Goal: Find specific page/section: Find specific page/section

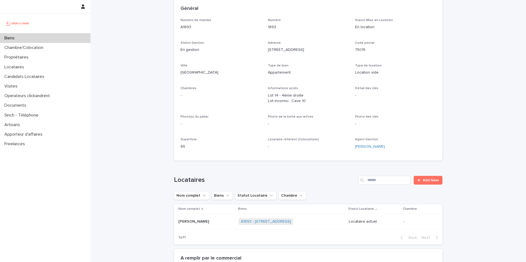
scroll to position [44, 0]
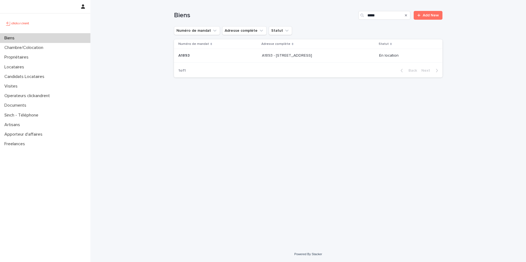
click at [405, 17] on button "Search" at bounding box center [406, 15] width 2 height 9
click at [388, 18] on input "Search" at bounding box center [384, 15] width 52 height 9
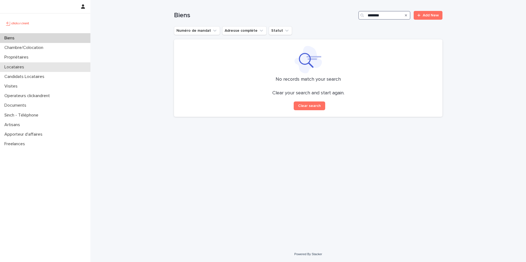
type input "*******"
click at [43, 67] on div "Locataires" at bounding box center [45, 67] width 90 height 10
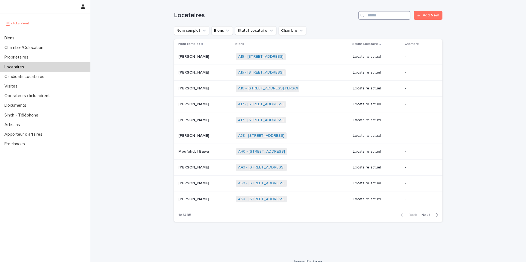
click at [399, 15] on input "Search" at bounding box center [384, 15] width 52 height 9
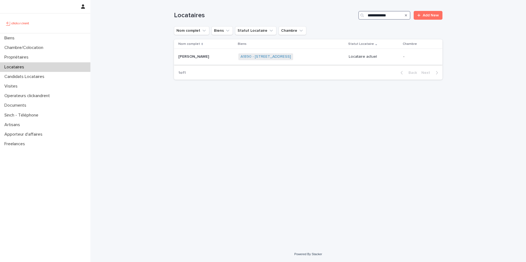
type input "**********"
click at [273, 59] on span "A1890 - 139 Boulevard de Grenelle, Paris 75015" at bounding box center [265, 56] width 55 height 7
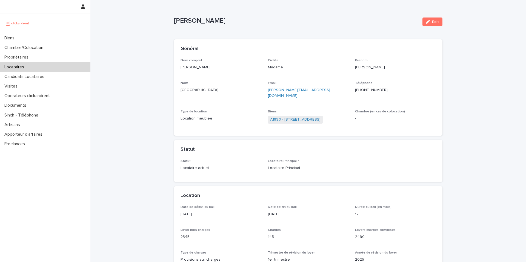
click at [283, 117] on link "A1890 - 139 Boulevard de Grenelle, Paris 75015" at bounding box center [295, 120] width 50 height 6
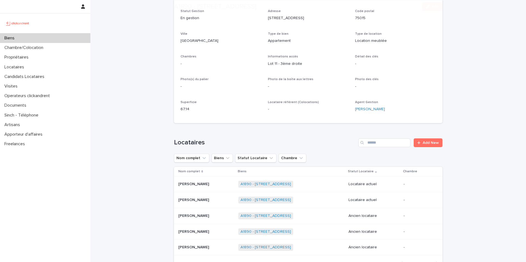
scroll to position [80, 0]
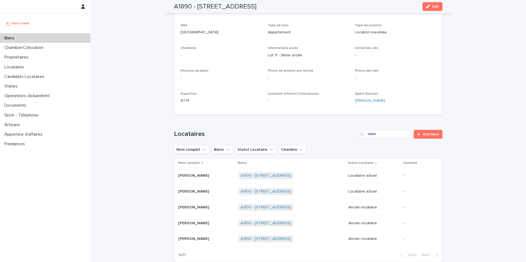
click at [58, 40] on div "Biens" at bounding box center [45, 38] width 90 height 10
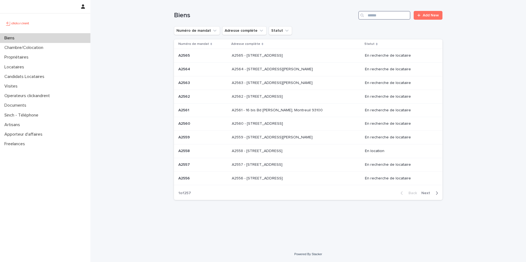
click at [399, 15] on input "Search" at bounding box center [384, 15] width 52 height 9
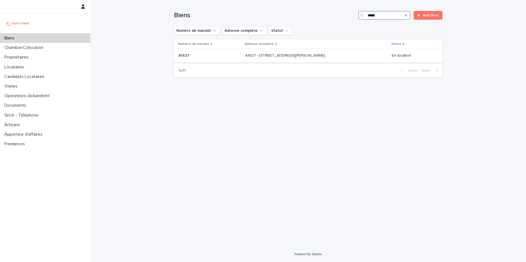
type input "*****"
click at [325, 60] on td "A1627 - 20 boulevard Déodat de Séverac, Colomiers 31770 A1627 - 20 boulevard Dé…" at bounding box center [316, 56] width 146 height 14
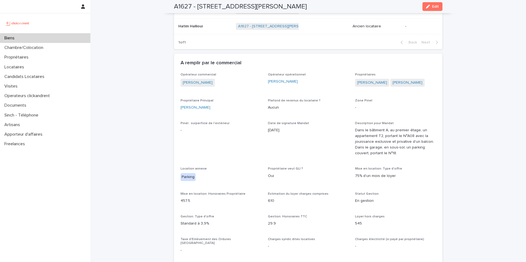
scroll to position [326, 0]
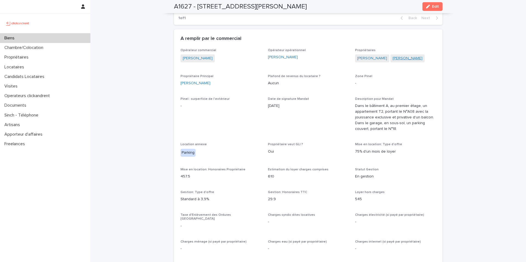
click at [396, 59] on link "Minh Huy Tran" at bounding box center [407, 59] width 30 height 6
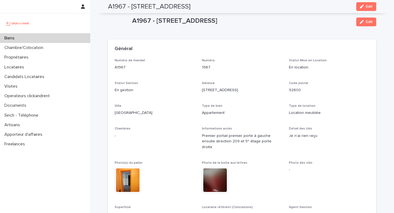
scroll to position [536, 0]
